Goal: Check status: Check status

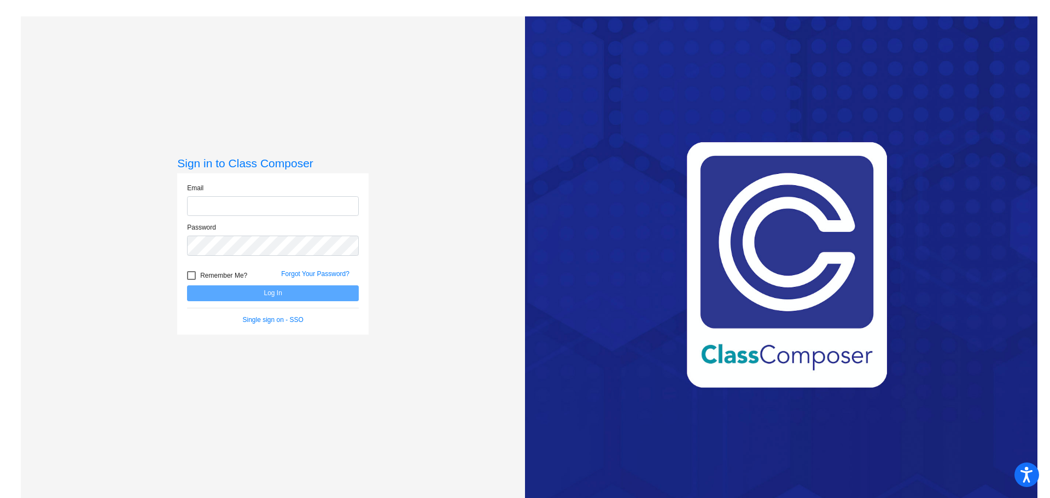
type input "[EMAIL_ADDRESS][DOMAIN_NAME]"
click at [300, 293] on button "Log In" at bounding box center [273, 293] width 172 height 16
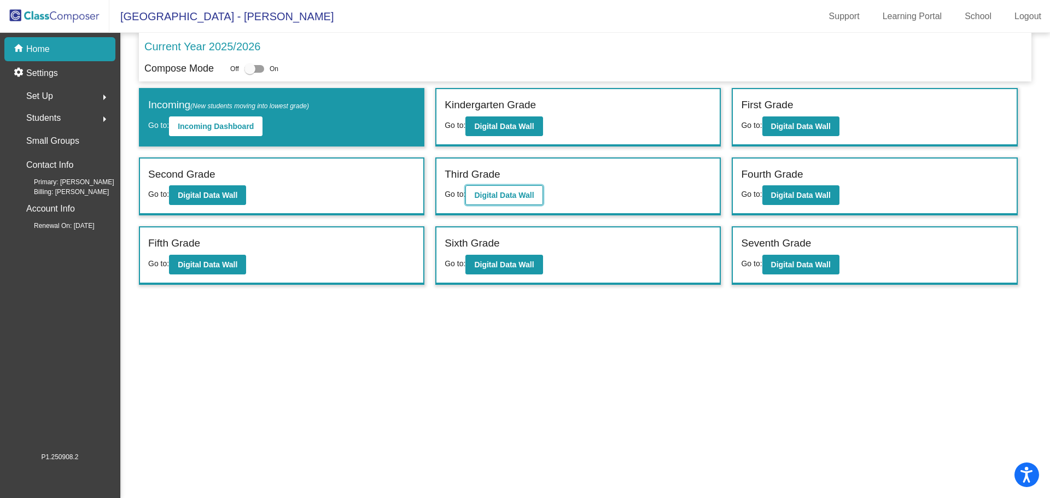
click at [489, 197] on b "Digital Data Wall" at bounding box center [504, 195] width 60 height 9
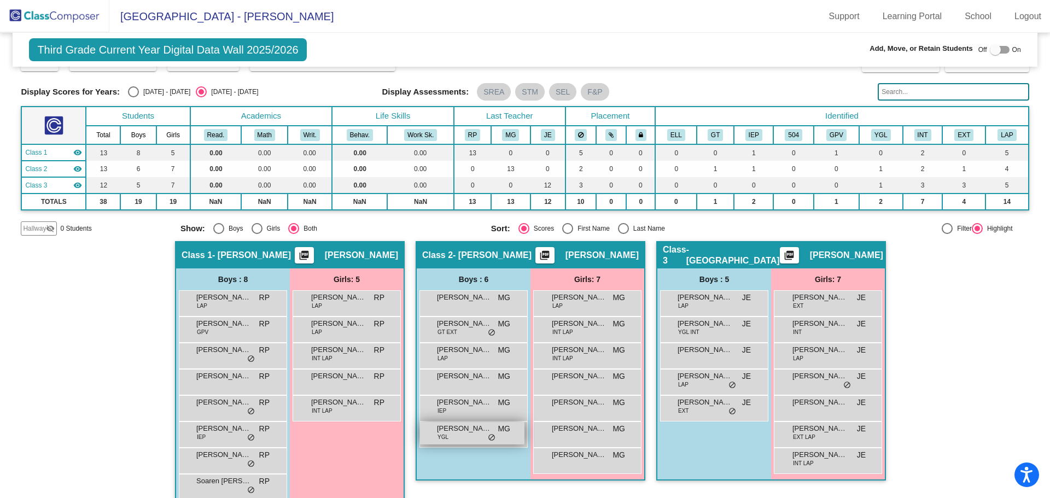
scroll to position [43, 0]
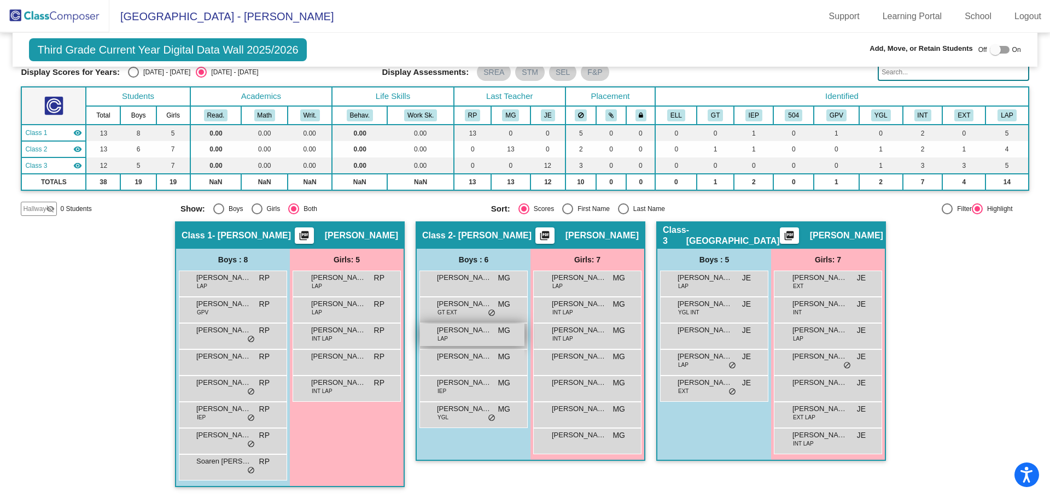
click at [451, 340] on div "[PERSON_NAME] LAP MG lock do_not_disturb_alt" at bounding box center [472, 335] width 104 height 22
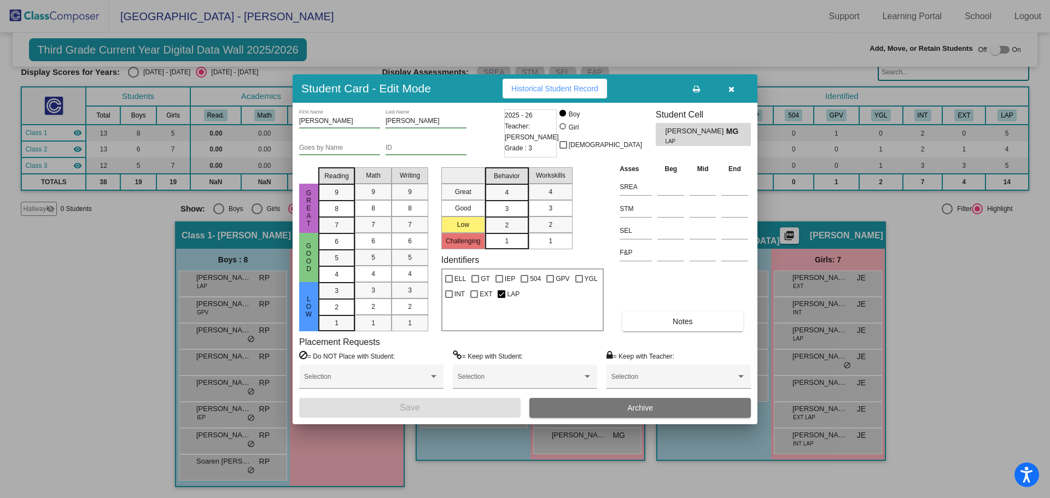
click at [738, 86] on button "button" at bounding box center [731, 89] width 35 height 20
